Goal: Complete application form

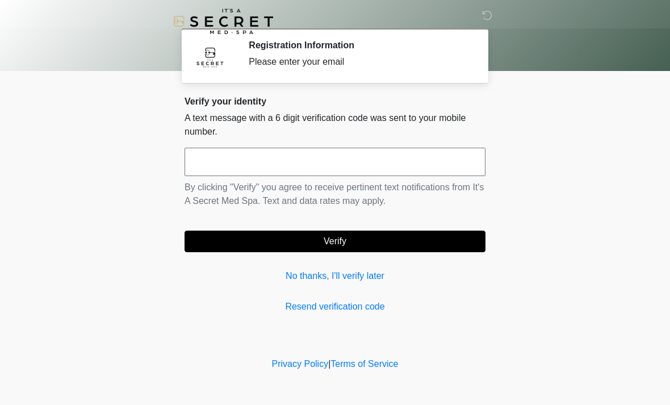
click at [426, 161] on input "text" at bounding box center [335, 162] width 301 height 28
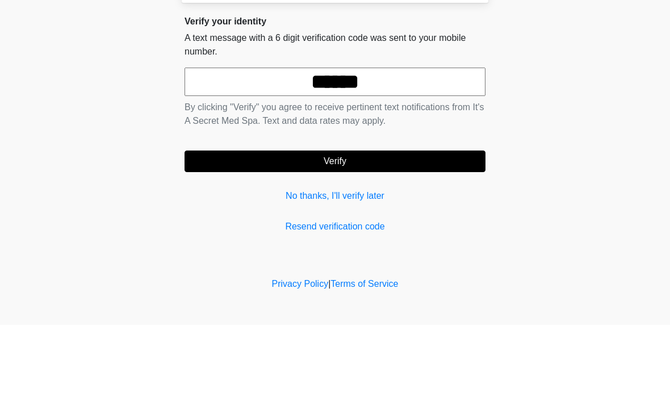
type input "******"
click at [395, 231] on button "Verify" at bounding box center [335, 242] width 301 height 22
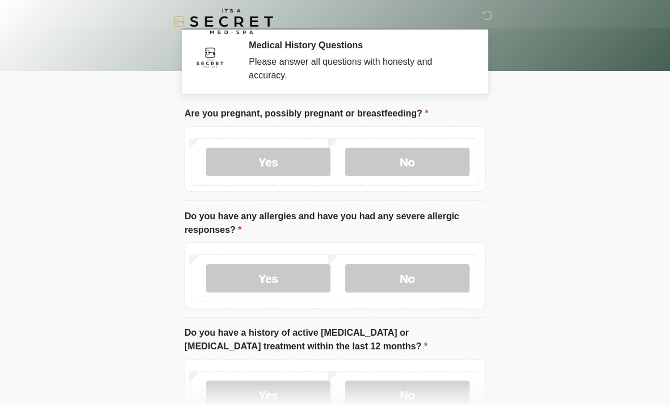
click at [419, 168] on label "No" at bounding box center [407, 162] width 124 height 28
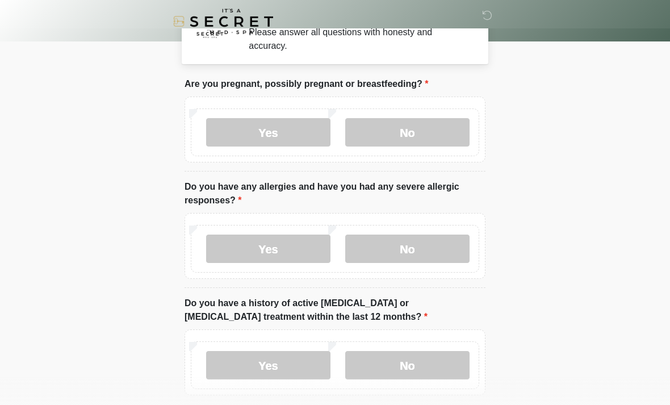
click at [448, 248] on label "No" at bounding box center [407, 249] width 124 height 28
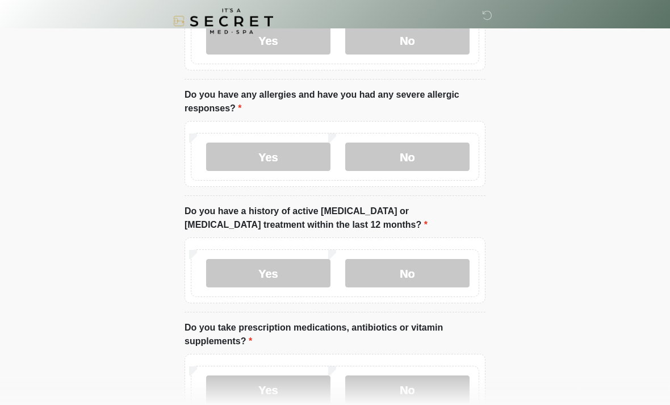
click at [431, 278] on label "No" at bounding box center [407, 274] width 124 height 28
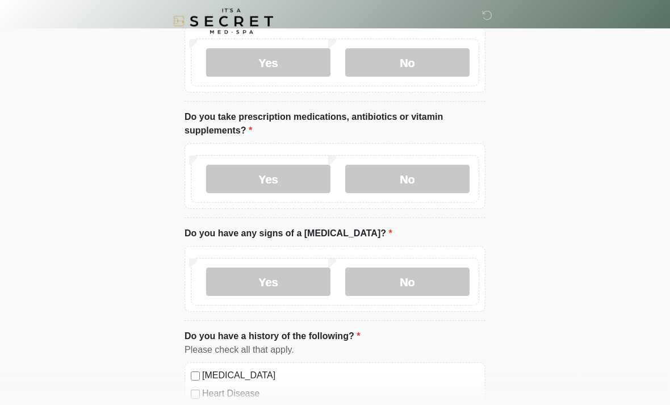
scroll to position [331, 0]
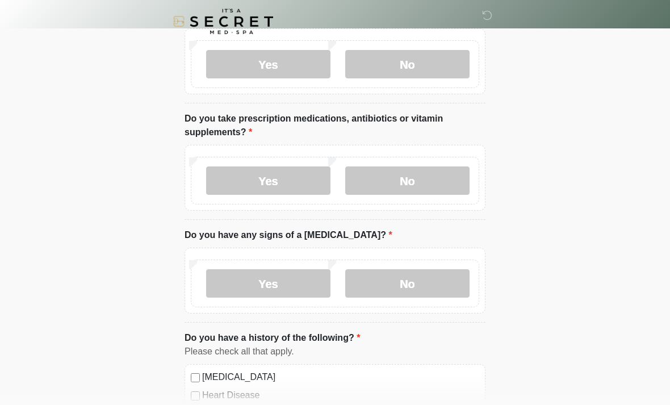
click at [441, 169] on label "No" at bounding box center [407, 180] width 124 height 28
click at [415, 290] on label "No" at bounding box center [407, 283] width 124 height 28
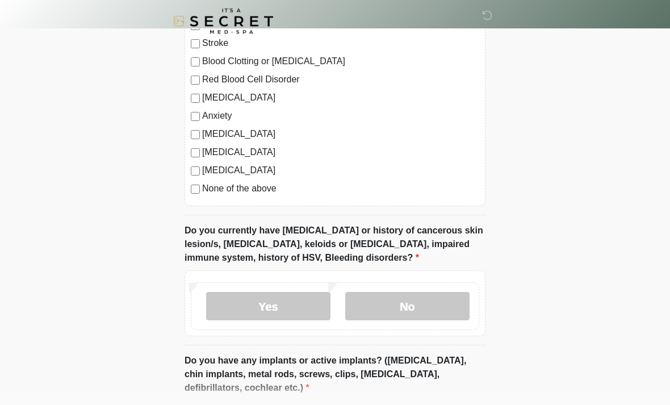
scroll to position [759, 0]
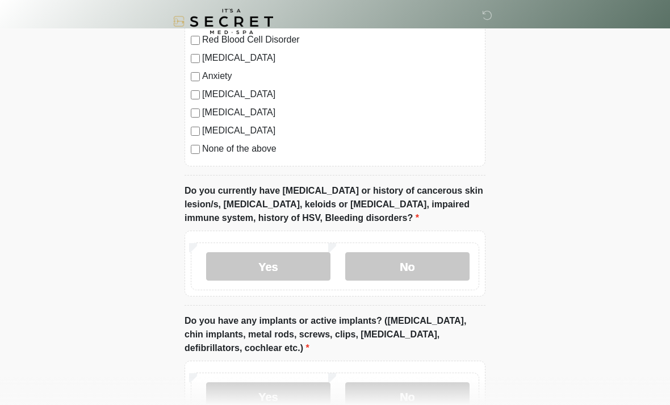
click at [440, 261] on label "No" at bounding box center [407, 266] width 124 height 28
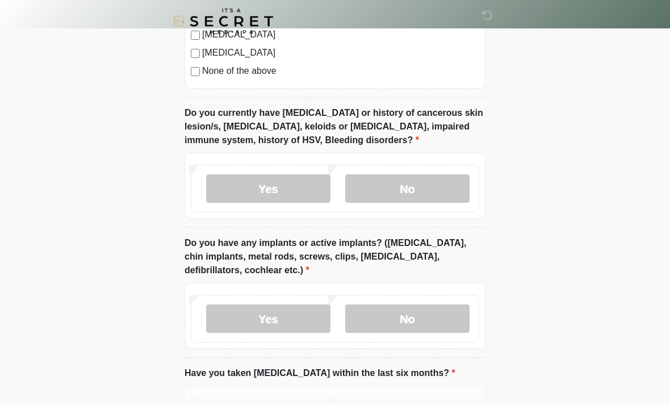
scroll to position [837, 0]
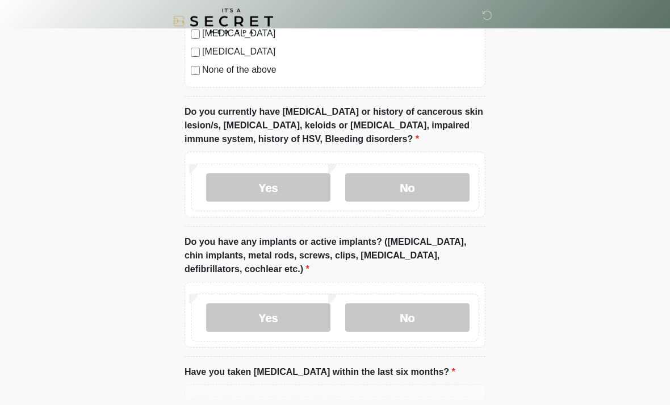
click at [442, 316] on label "No" at bounding box center [407, 318] width 124 height 28
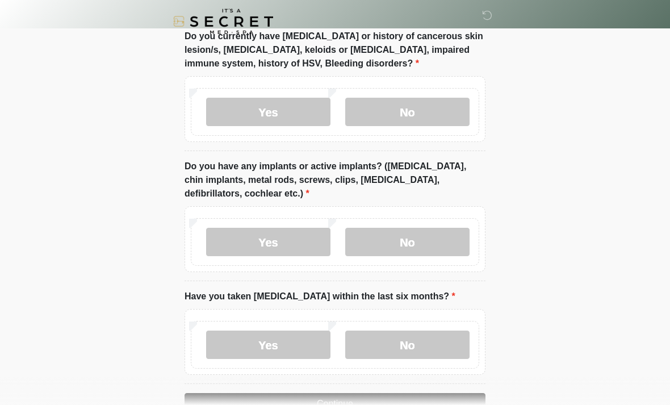
scroll to position [946, 0]
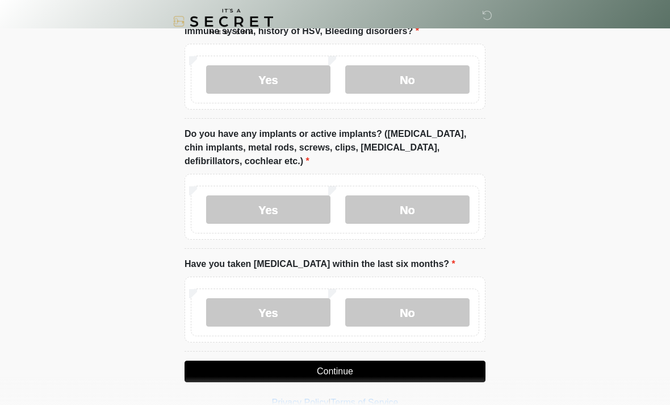
click at [433, 308] on label "No" at bounding box center [407, 312] width 124 height 28
click at [424, 373] on button "Continue" at bounding box center [335, 372] width 301 height 22
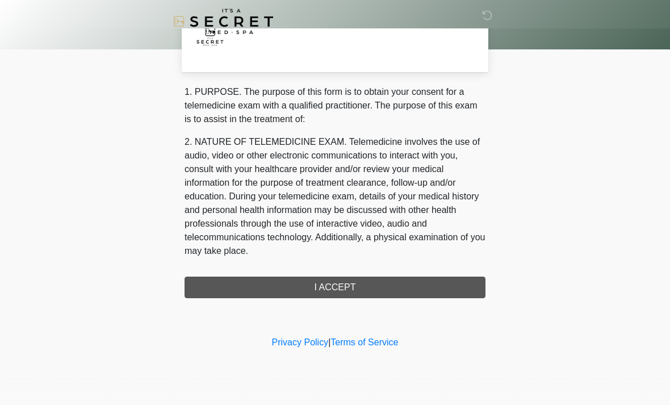
scroll to position [0, 0]
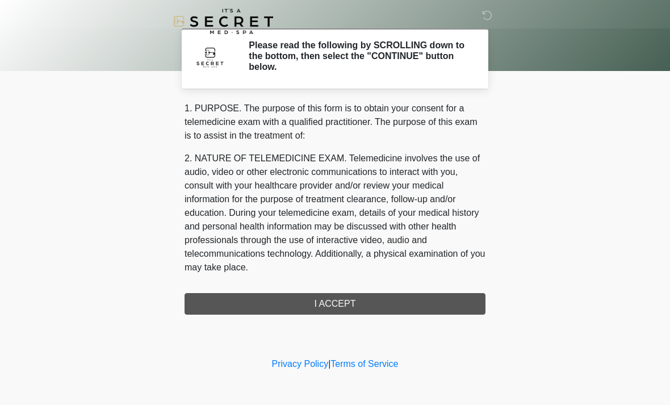
click at [374, 305] on div "1. PURPOSE. The purpose of this form is to obtain your consent for a telemedici…" at bounding box center [335, 208] width 301 height 213
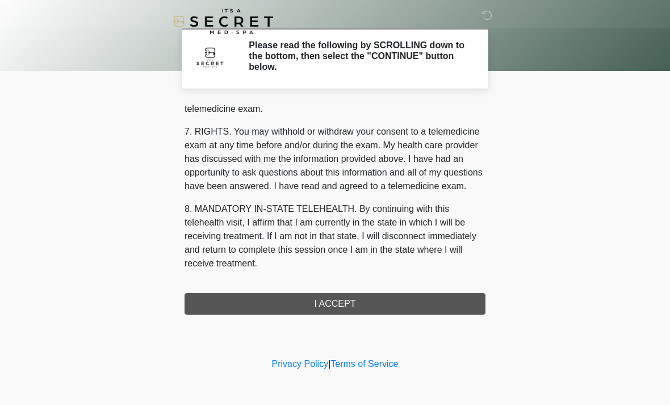
scroll to position [481, 0]
click at [388, 304] on button "I ACCEPT" at bounding box center [335, 304] width 301 height 22
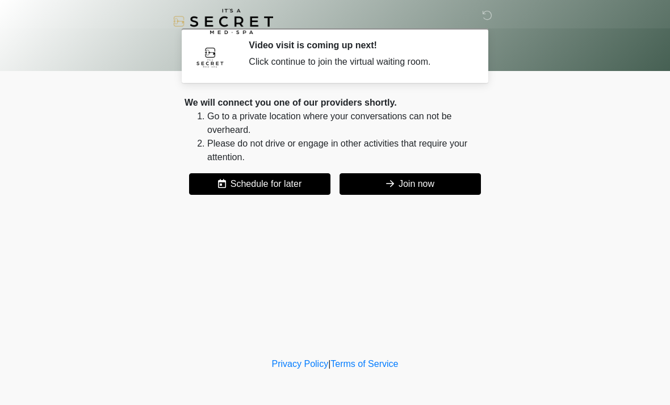
click at [445, 178] on button "Join now" at bounding box center [410, 184] width 141 height 22
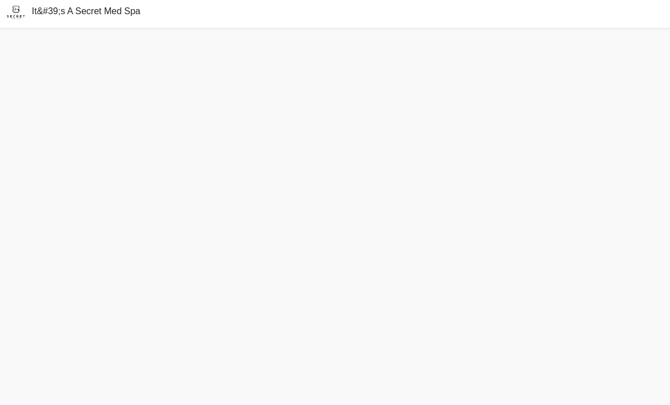
scroll to position [30, 0]
